Goal: Register for event/course

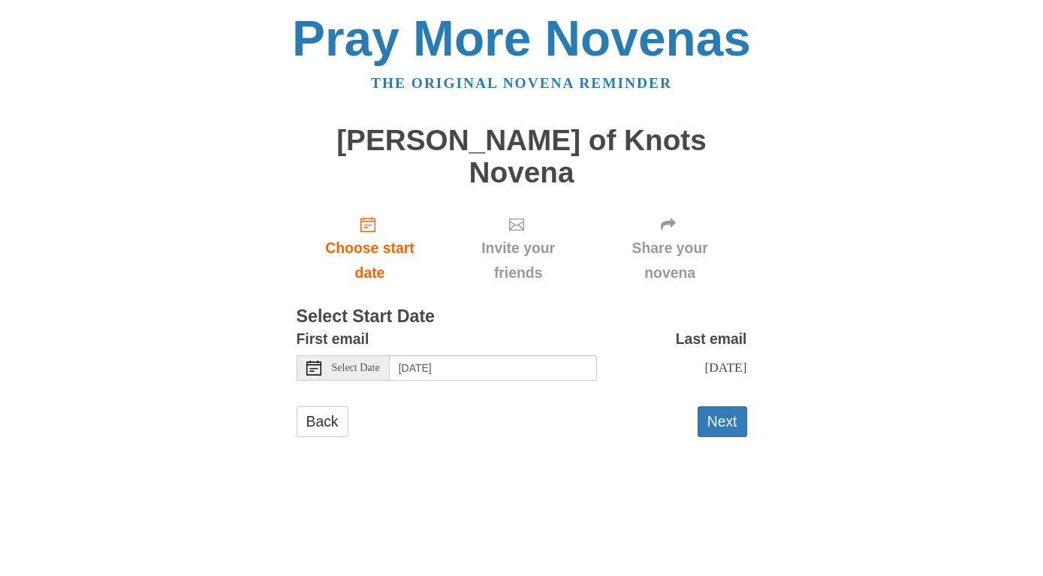
click at [368, 355] on div "Select Date" at bounding box center [342, 368] width 93 height 26
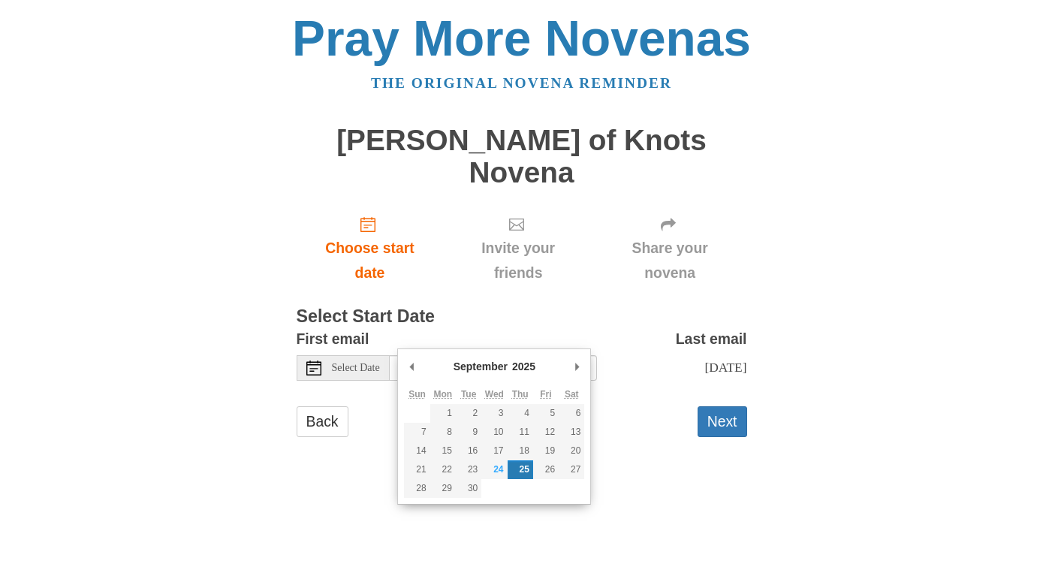
click at [369, 363] on span "Select Date" at bounding box center [356, 368] width 48 height 11
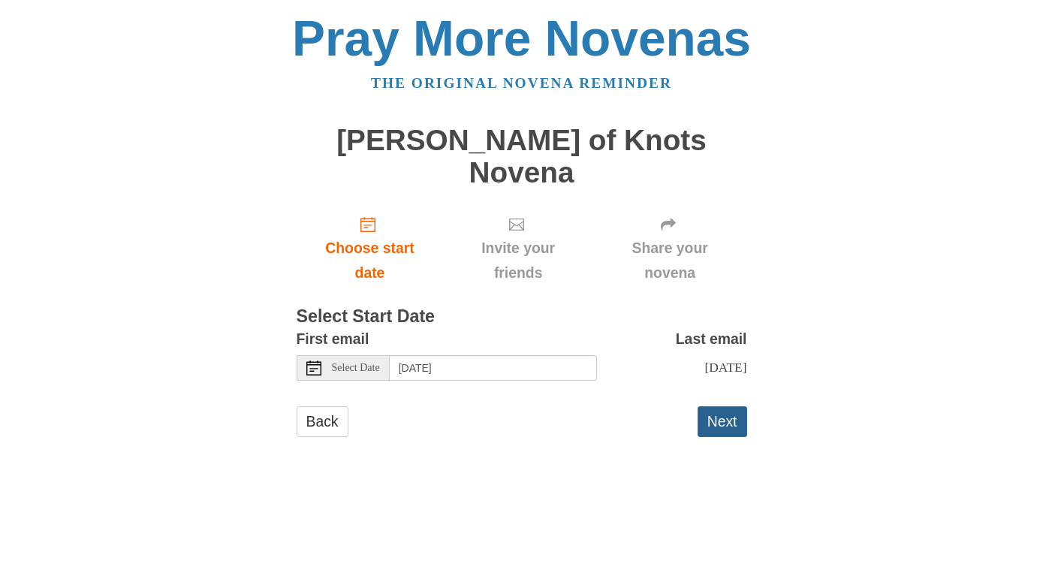
click at [724, 406] on button "Next" at bounding box center [722, 421] width 50 height 31
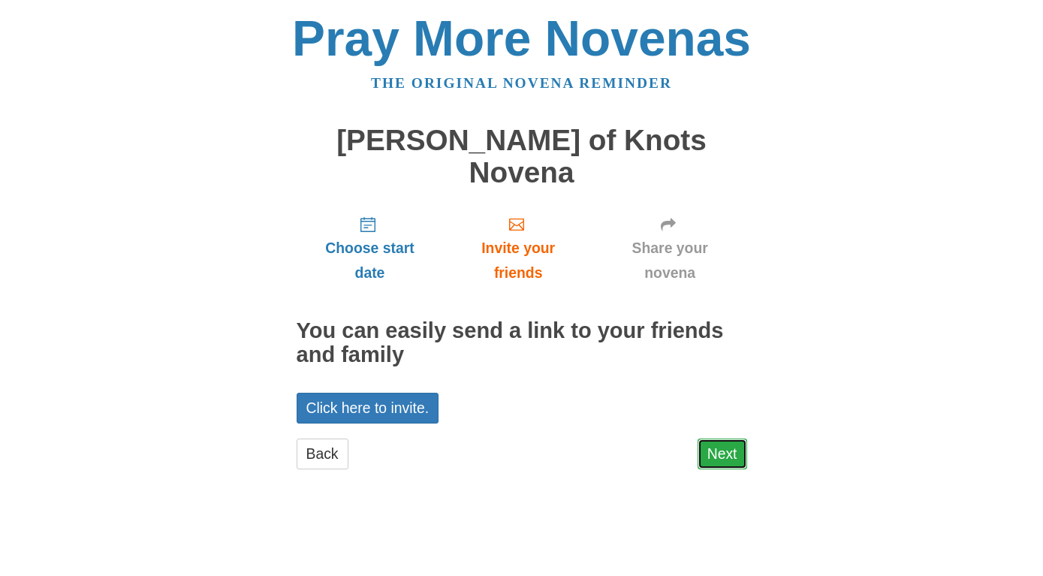
click at [732, 438] on link "Next" at bounding box center [722, 453] width 50 height 31
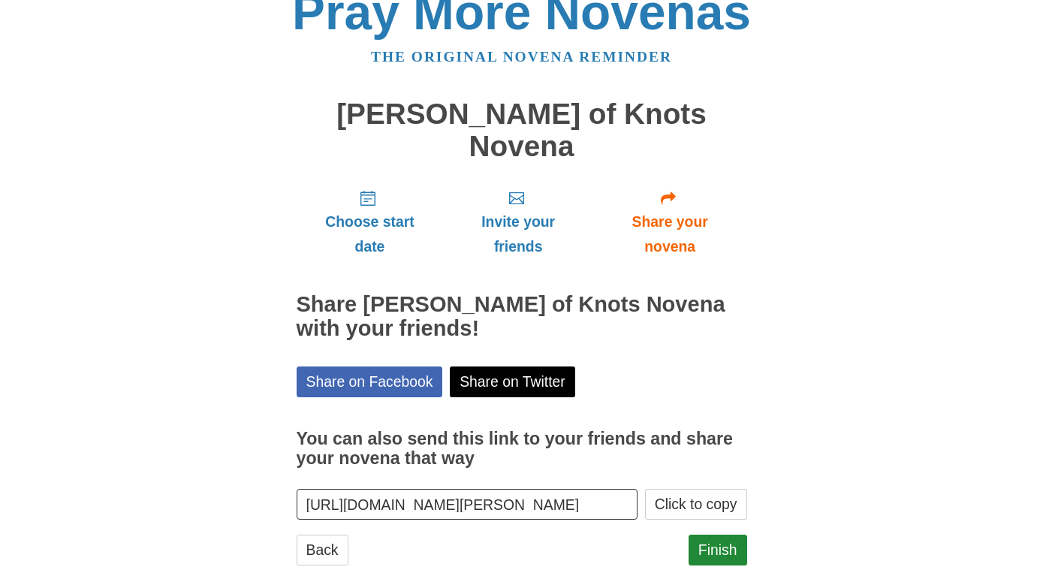
scroll to position [27, 0]
click at [334, 534] on link "Back" at bounding box center [322, 549] width 52 height 31
